Goal: Find specific page/section: Find specific page/section

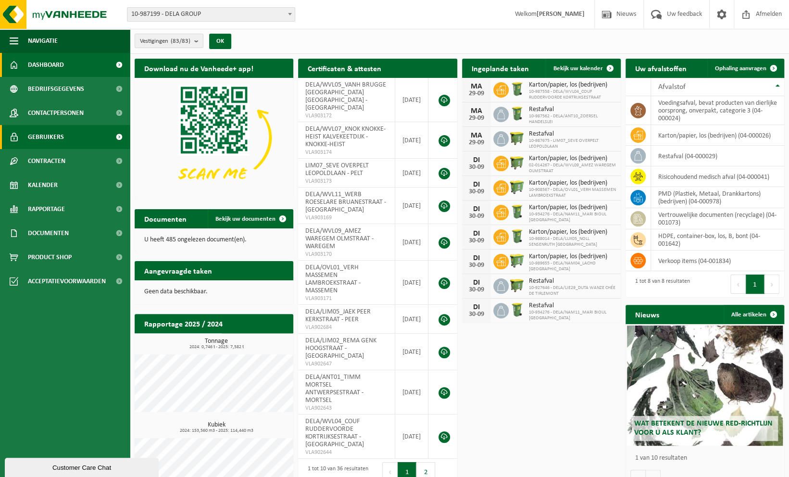
click at [31, 140] on span "Gebruikers" at bounding box center [46, 137] width 36 height 24
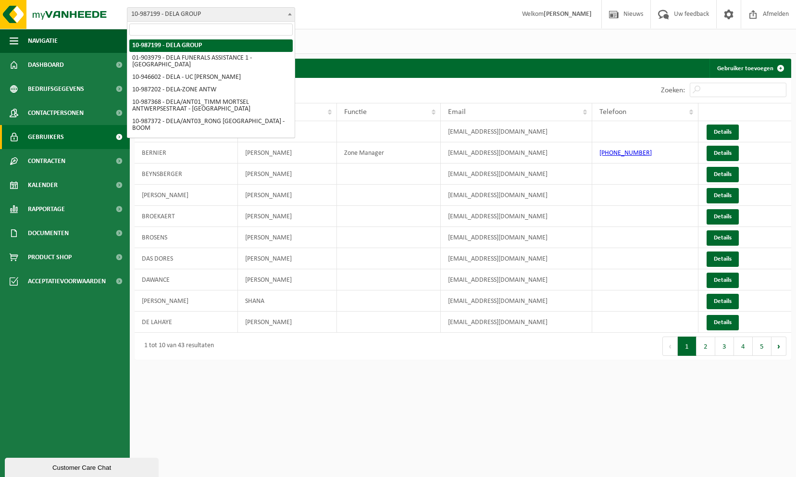
click at [247, 15] on span "10-987199 - DELA GROUP" at bounding box center [210, 14] width 167 height 13
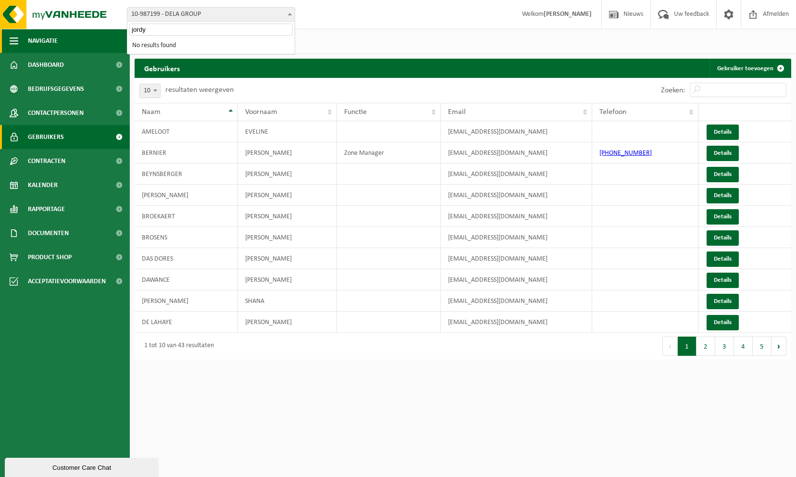
drag, startPoint x: 160, startPoint y: 31, endPoint x: 88, endPoint y: 36, distance: 71.8
click at [88, 36] on body "Vestiging: 10-987199 - DELA GROUP 01-903979 - DELA FUNERALS ASSISTANCE 1 - ANTW…" at bounding box center [398, 182] width 796 height 364
type input "jord"
click at [162, 21] on span "10-987199 - DELA GROUP" at bounding box center [211, 14] width 168 height 14
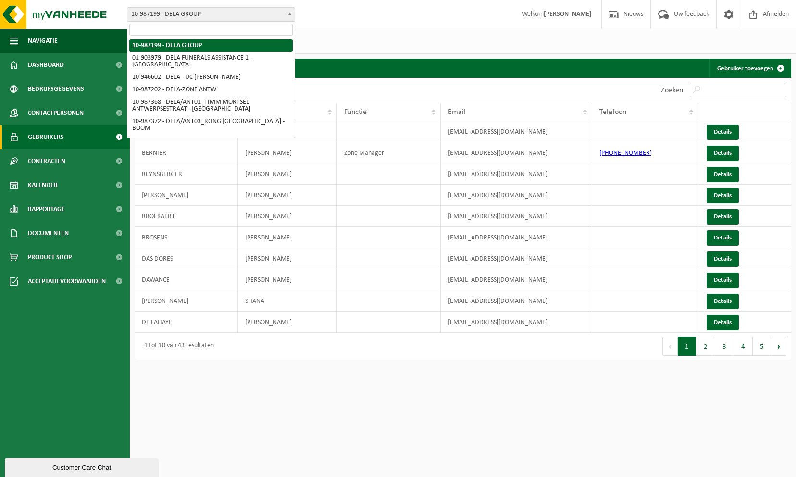
click at [162, 19] on span "10-987199 - DELA GROUP" at bounding box center [210, 14] width 167 height 13
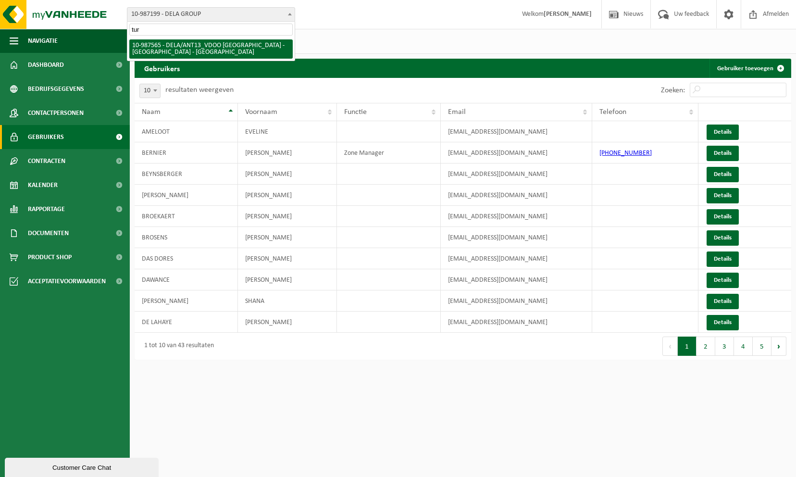
type input "turn"
select select "167236"
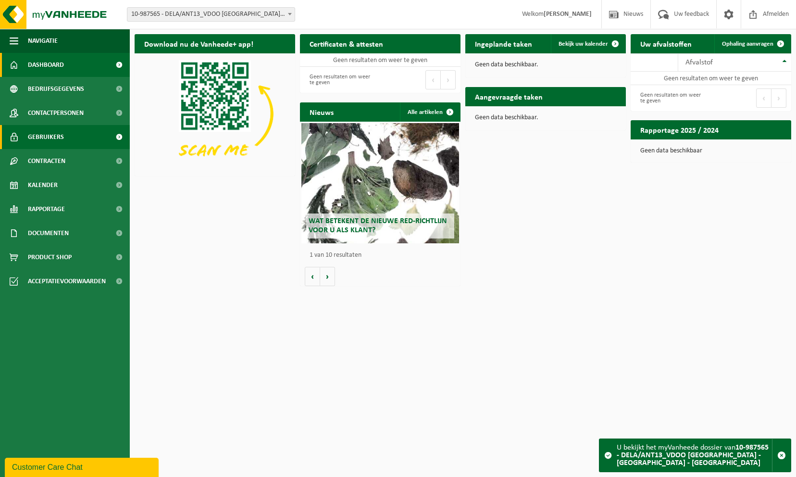
click at [62, 145] on span "Gebruikers" at bounding box center [46, 137] width 36 height 24
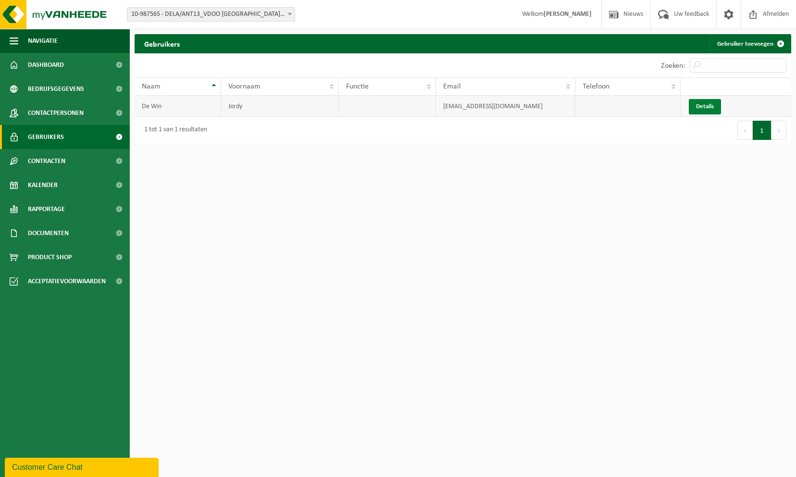
click at [710, 110] on link "Details" at bounding box center [705, 106] width 32 height 15
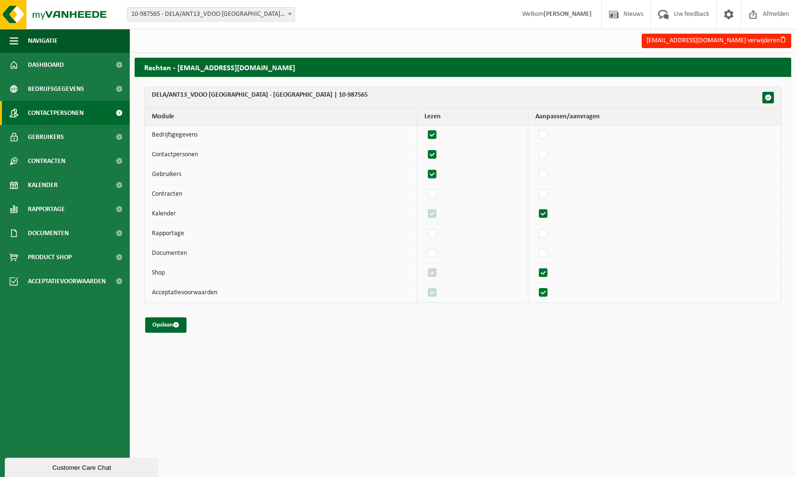
click at [51, 114] on span "Contactpersonen" at bounding box center [56, 113] width 56 height 24
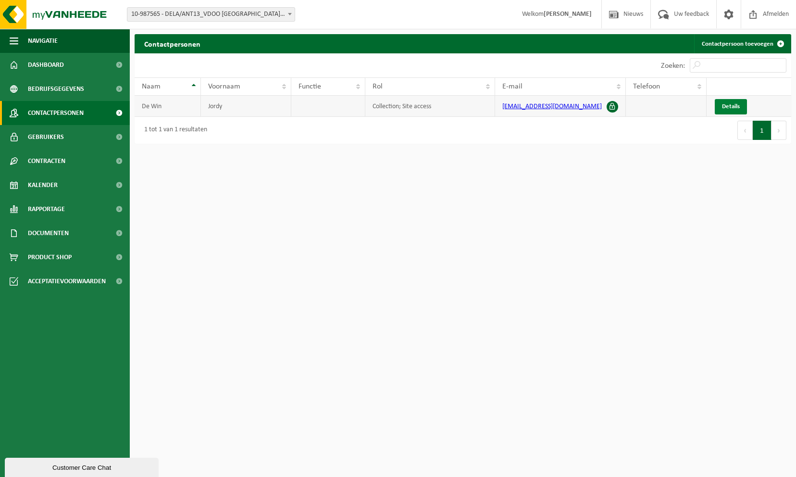
click at [736, 104] on span "Details" at bounding box center [731, 106] width 18 height 6
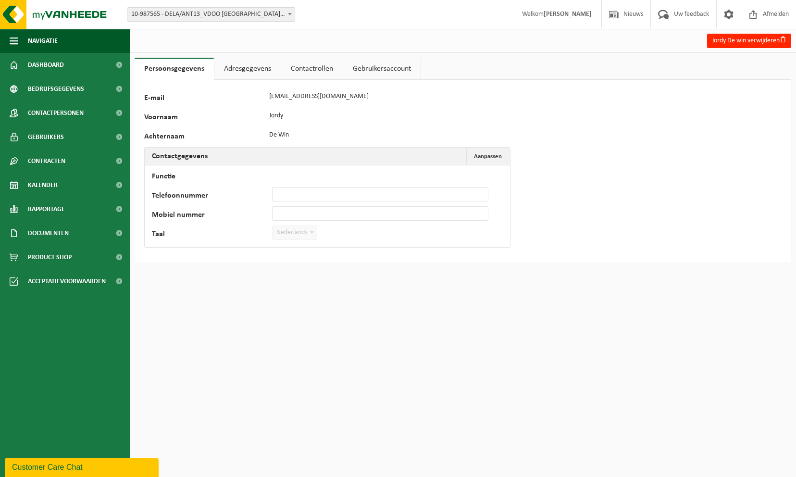
click at [372, 65] on link "Gebruikersaccount" at bounding box center [381, 69] width 77 height 22
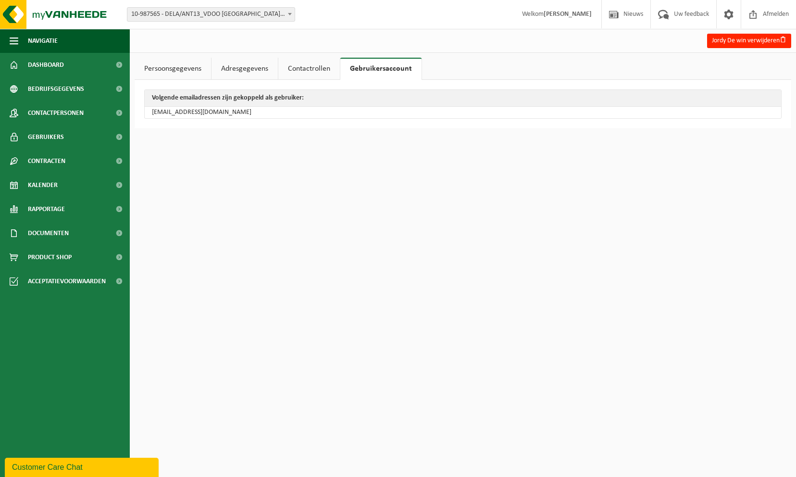
click at [372, 65] on link "Gebruikersaccount" at bounding box center [380, 69] width 81 height 22
click at [316, 69] on link "Contactrollen" at bounding box center [309, 69] width 62 height 22
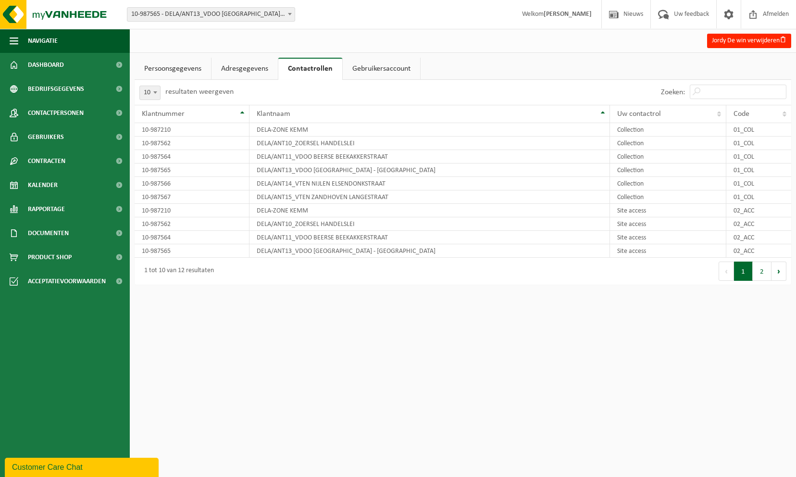
click at [237, 71] on link "Adresgegevens" at bounding box center [245, 69] width 66 height 22
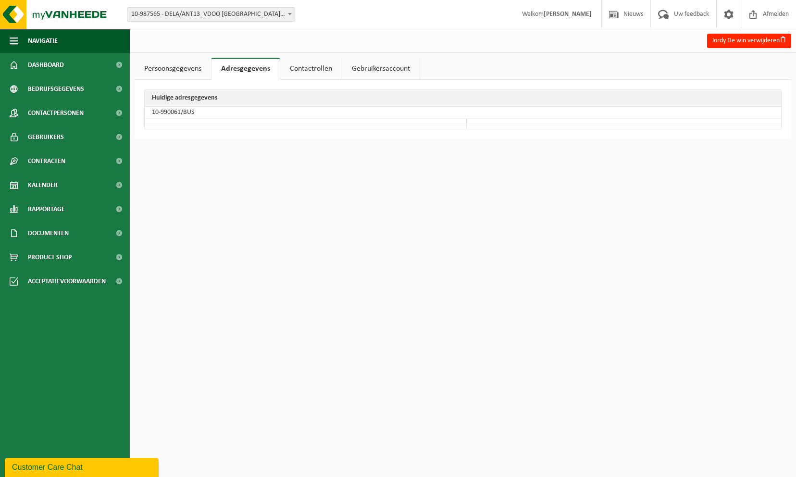
click at [175, 63] on link "Persoonsgegevens" at bounding box center [173, 69] width 76 height 22
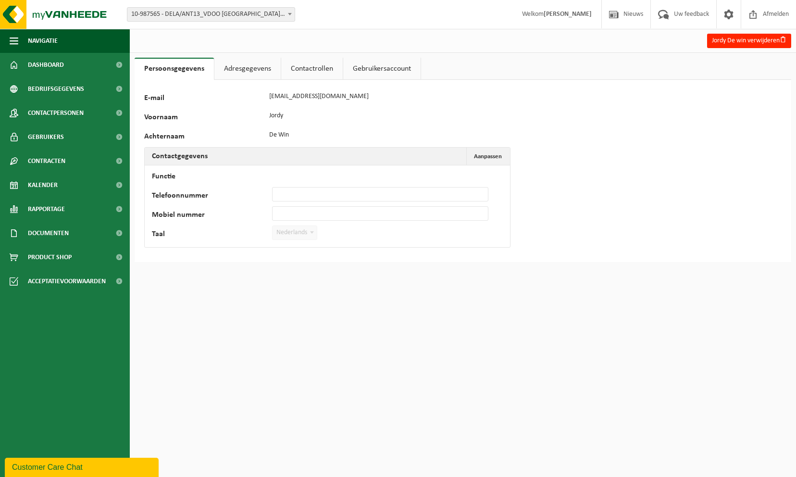
click at [267, 68] on link "Adresgegevens" at bounding box center [247, 69] width 66 height 22
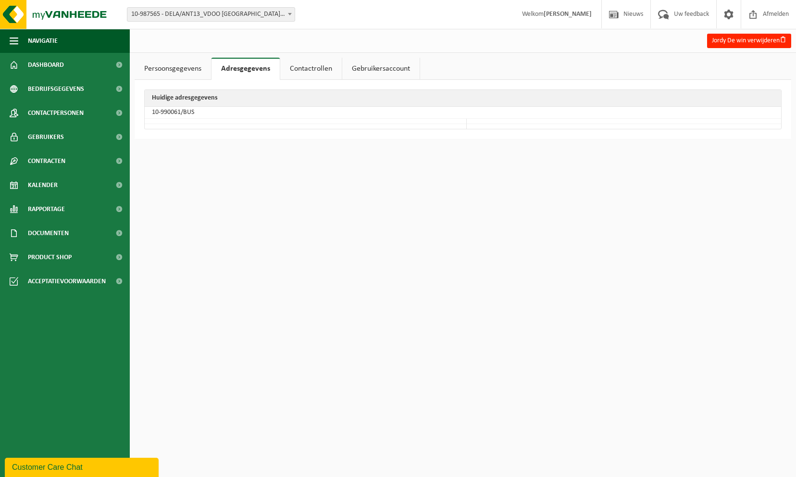
click at [300, 64] on link "Contactrollen" at bounding box center [311, 69] width 62 height 22
